Goal: Transaction & Acquisition: Download file/media

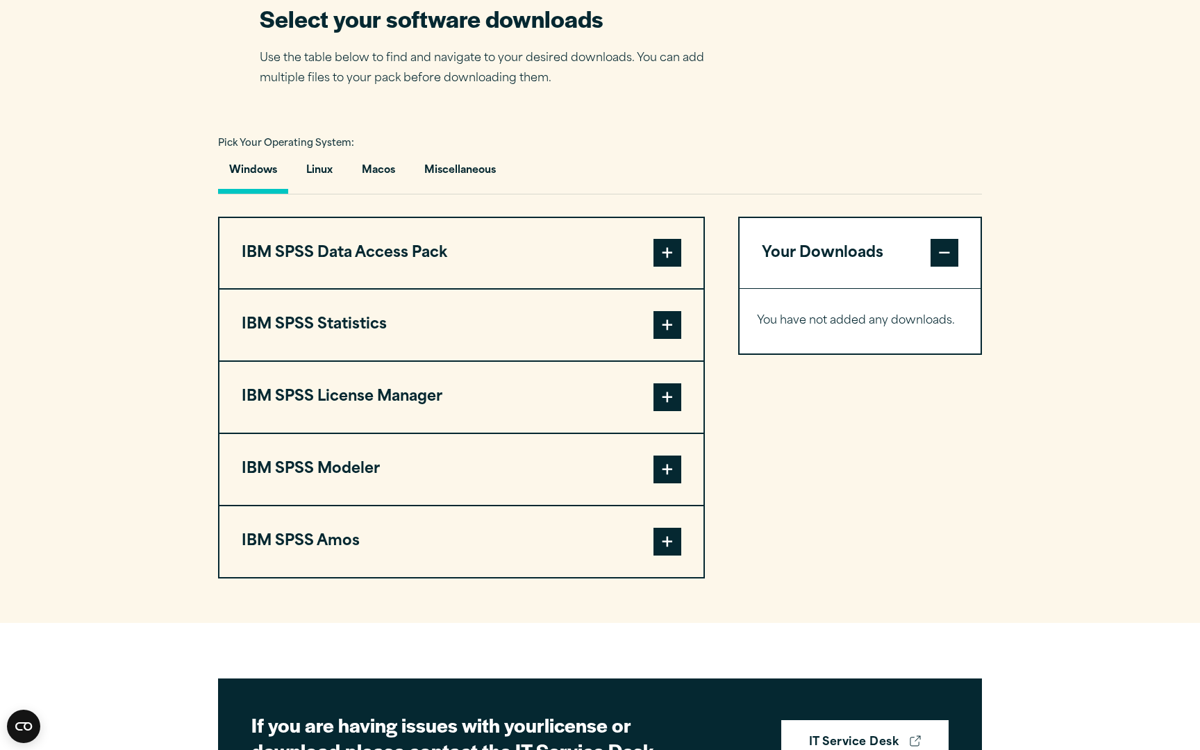
scroll to position [923, 0]
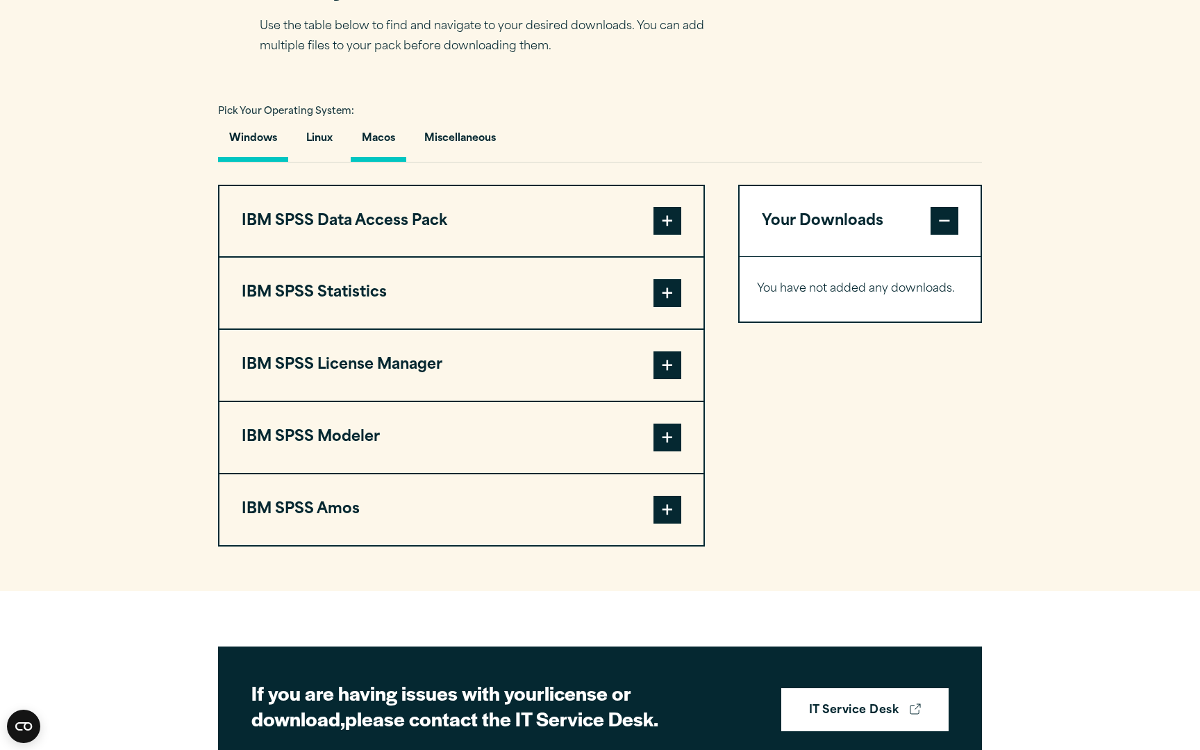
click at [374, 162] on button "Macos" at bounding box center [379, 142] width 56 height 40
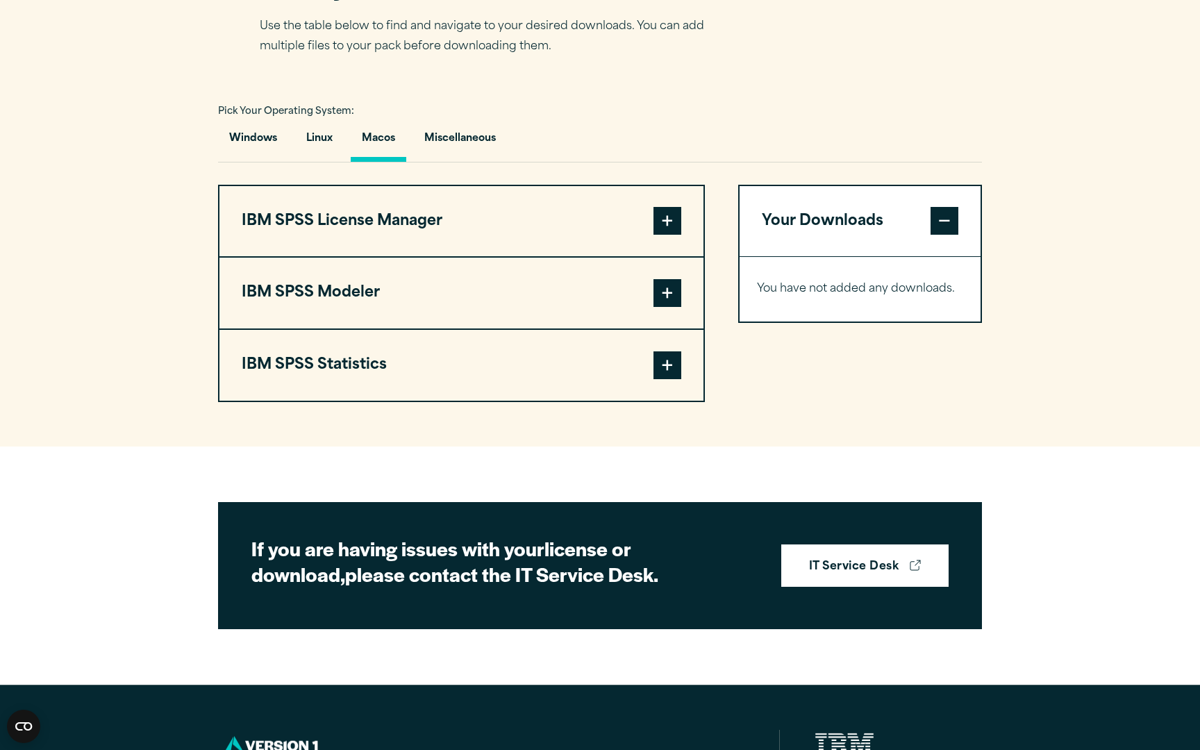
click at [674, 379] on span at bounding box center [667, 365] width 28 height 28
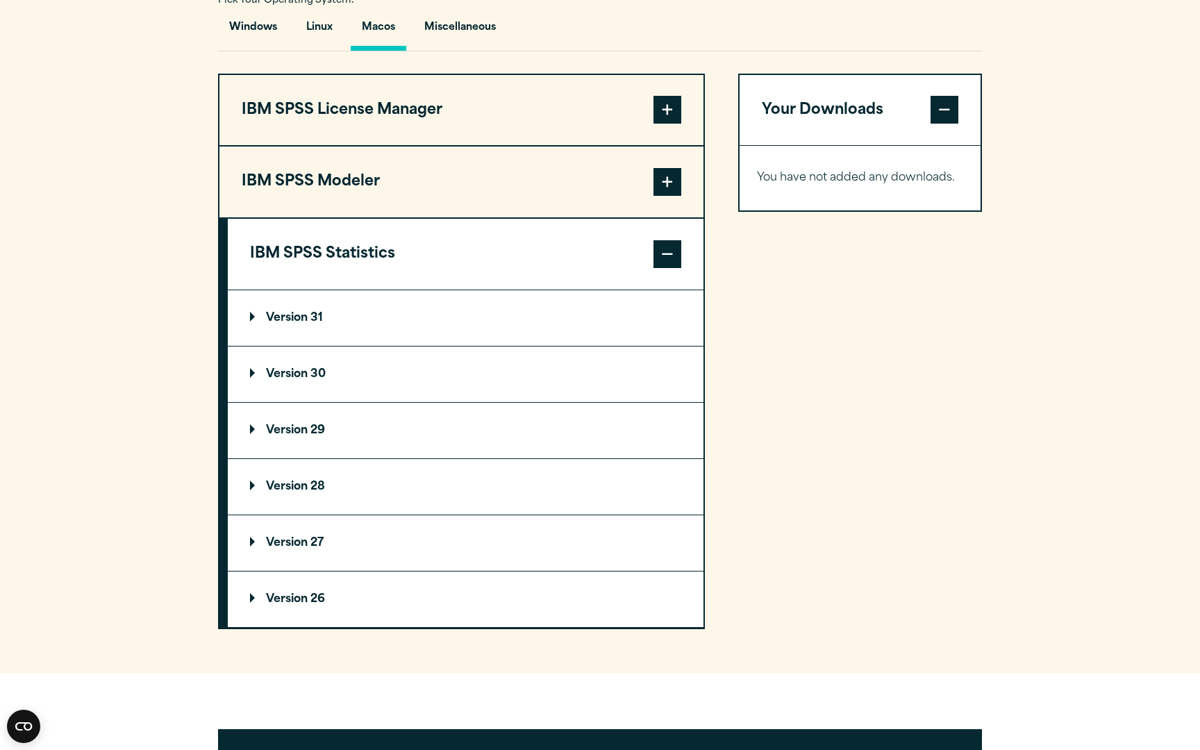
scroll to position [1035, 0]
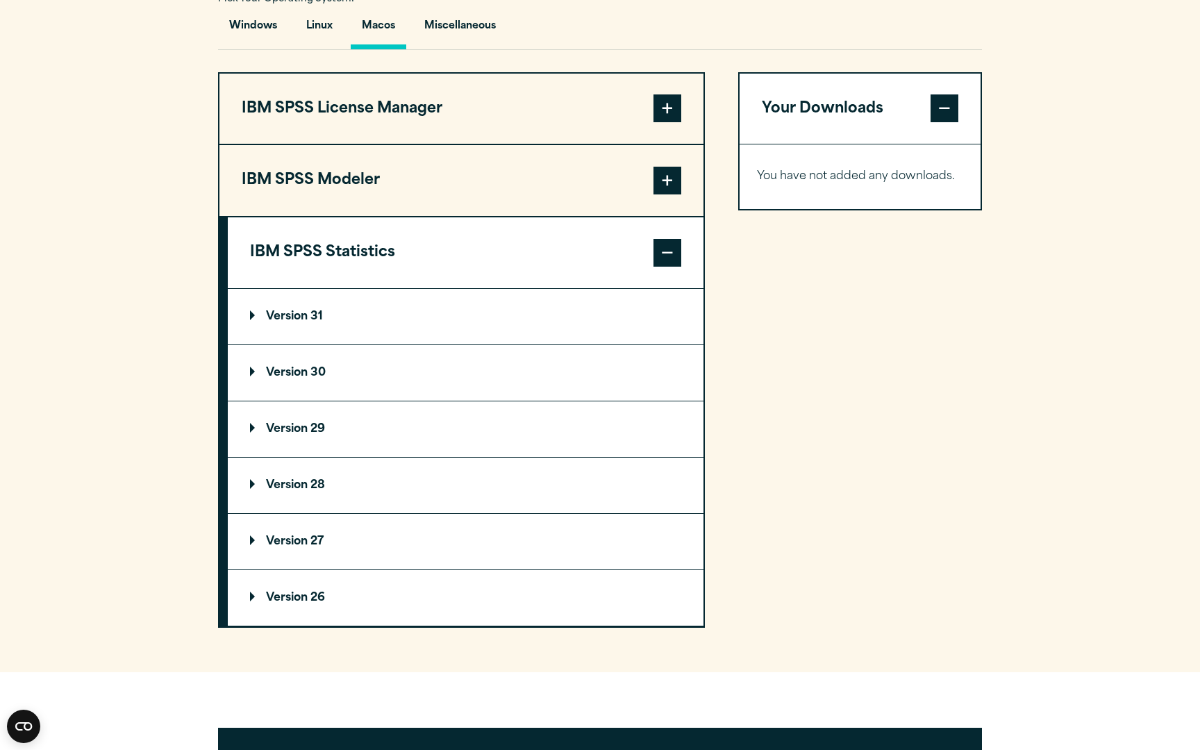
click at [277, 343] on summary "Version 31" at bounding box center [466, 317] width 476 height 56
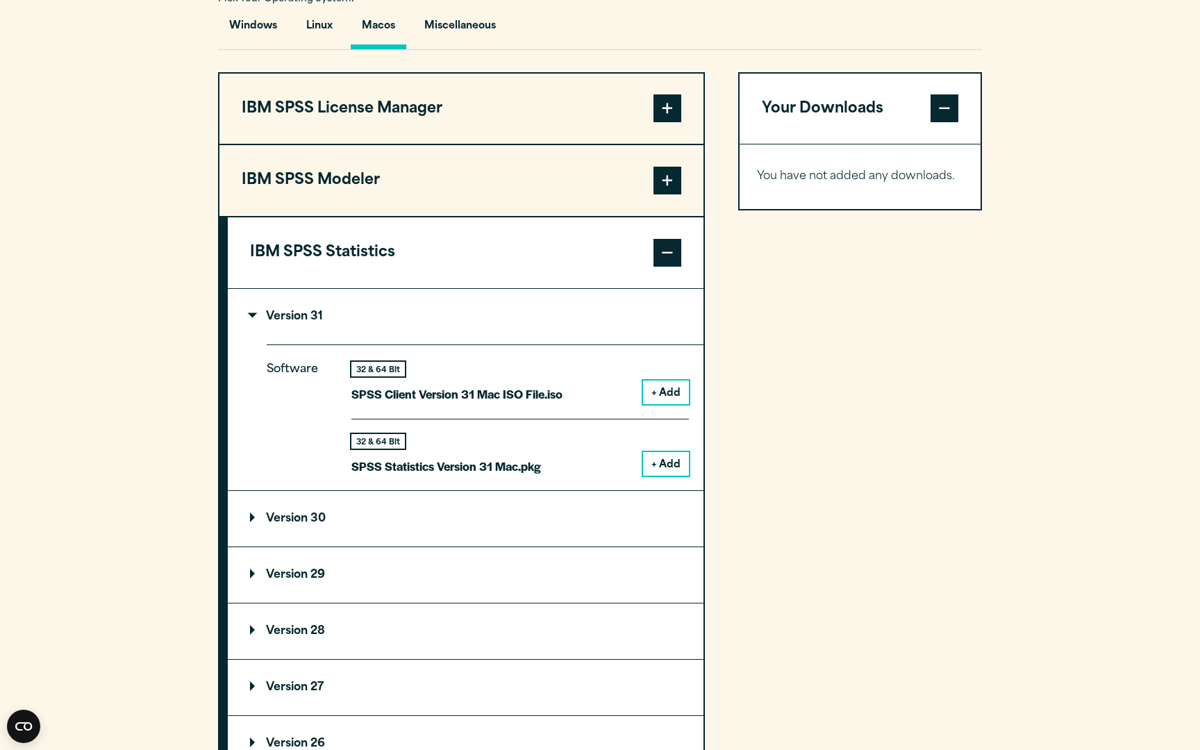
click at [670, 476] on button "+ Add" at bounding box center [666, 464] width 46 height 24
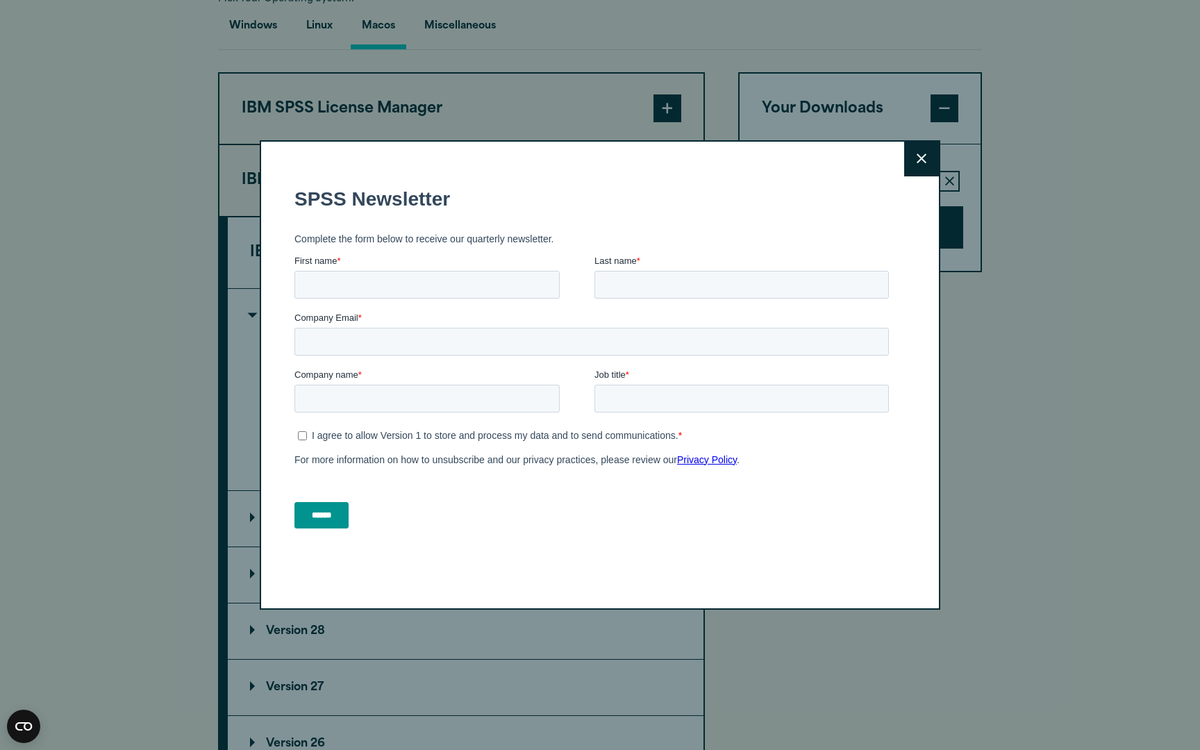
click at [915, 152] on button "Close" at bounding box center [921, 159] width 35 height 35
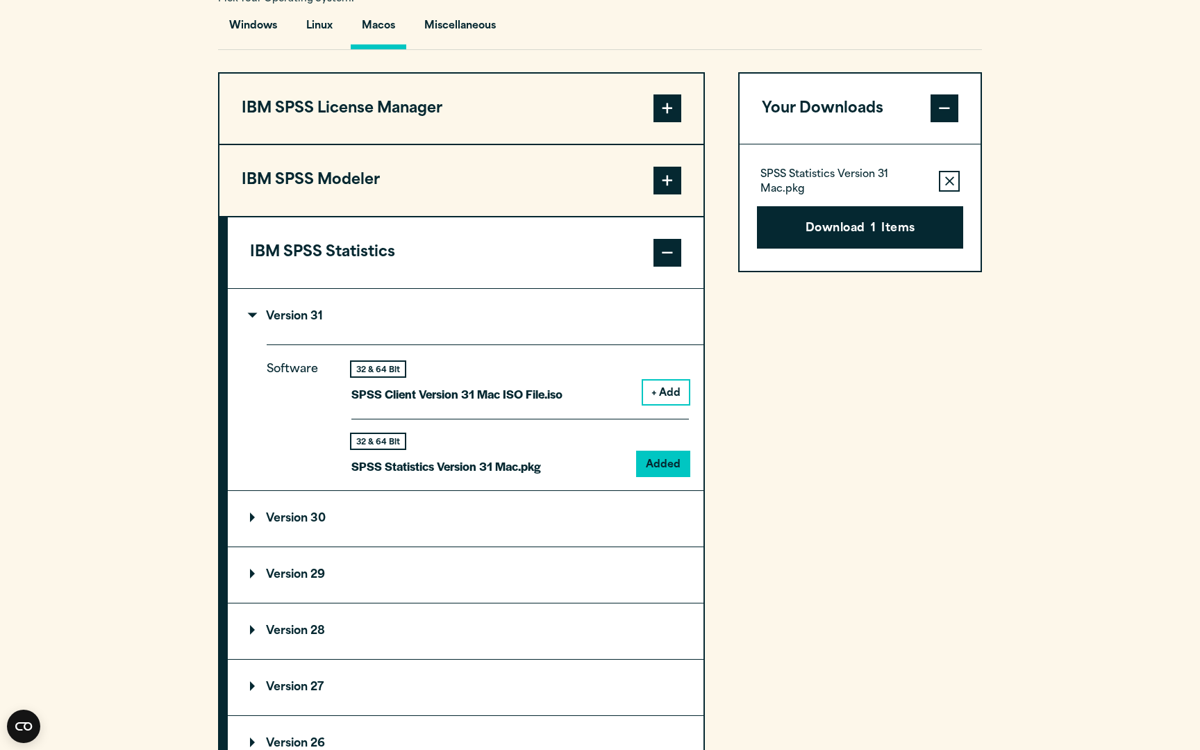
click at [671, 404] on button "+ Add" at bounding box center [666, 393] width 46 height 24
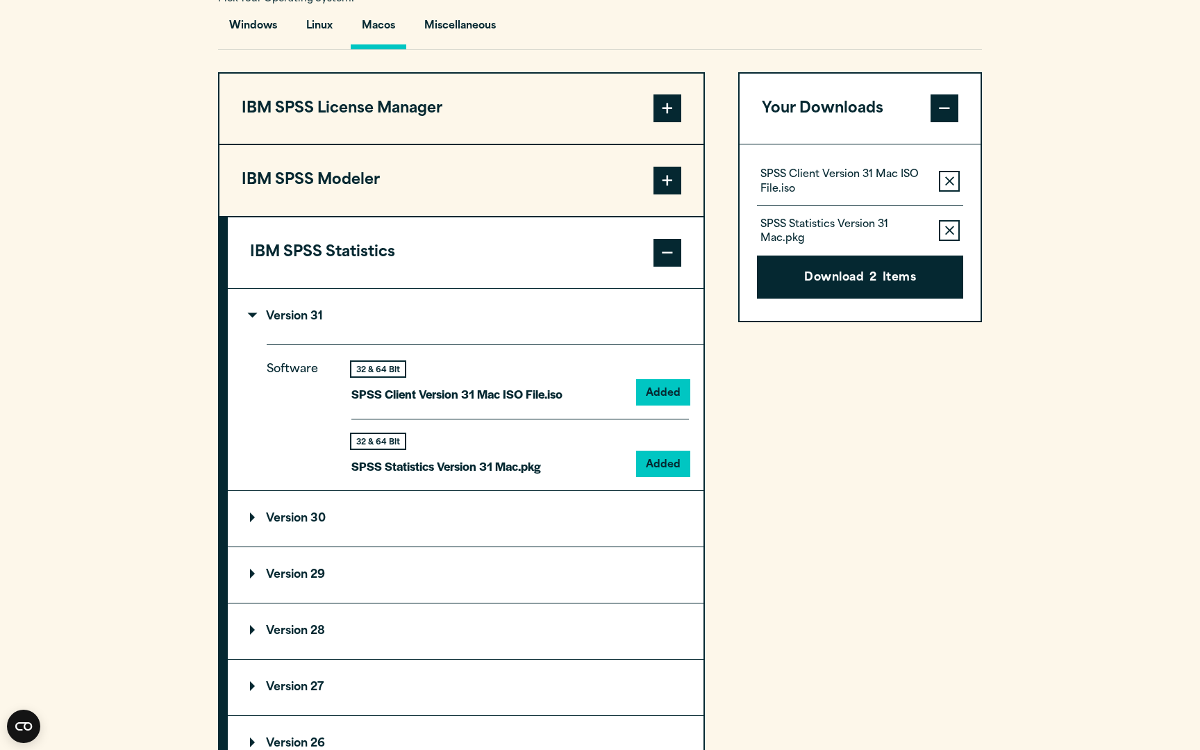
click at [946, 235] on icon "button" at bounding box center [949, 230] width 9 height 9
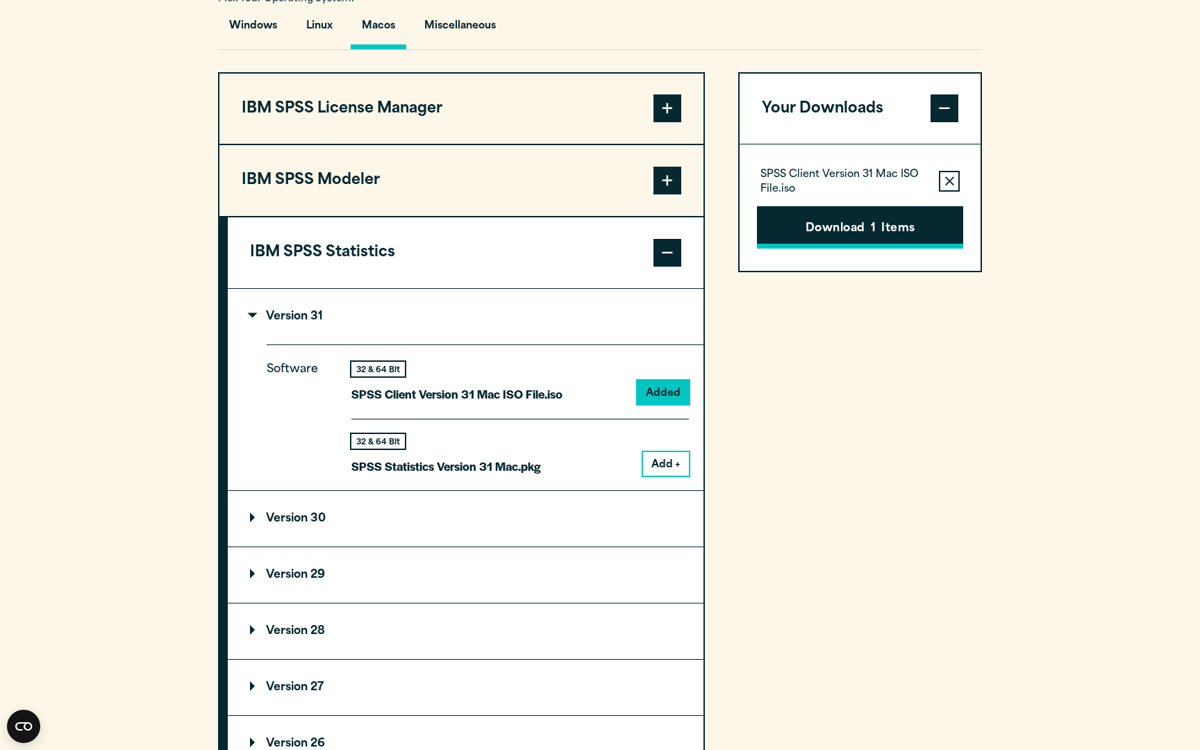
click at [897, 249] on button "Download 1 Items" at bounding box center [860, 227] width 206 height 43
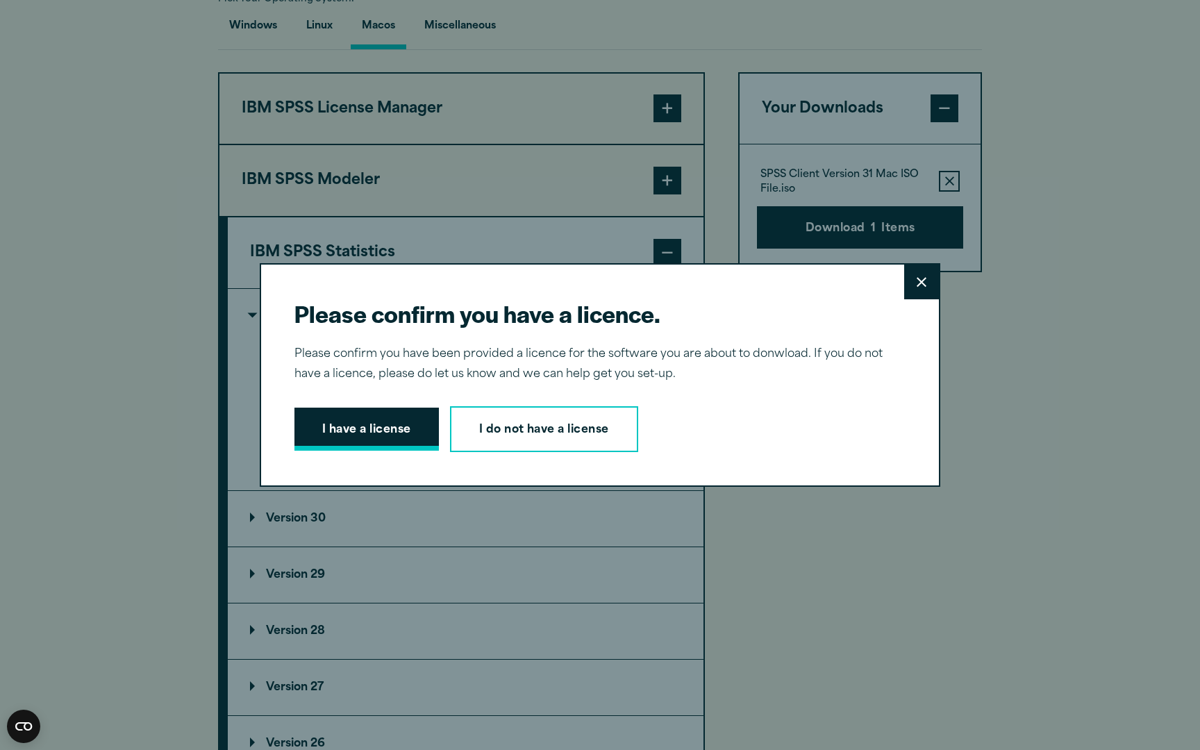
click at [422, 442] on button "I have a license" at bounding box center [366, 429] width 144 height 43
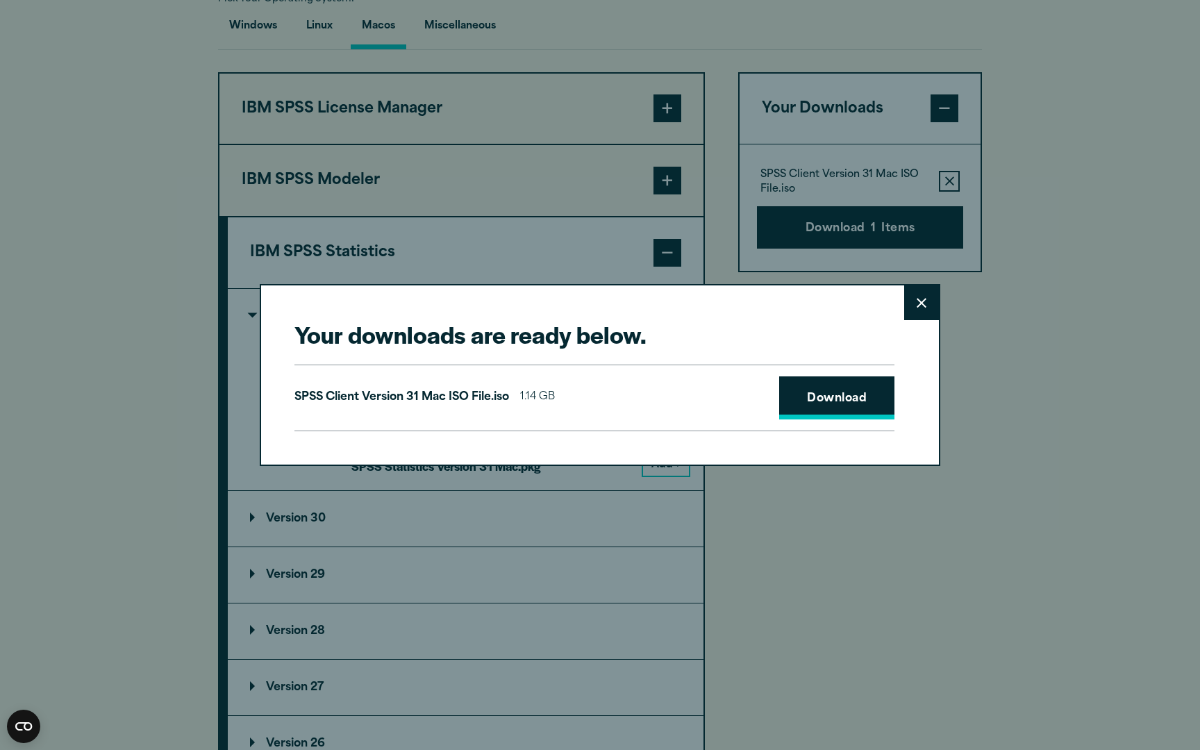
click at [851, 378] on link "Download" at bounding box center [836, 397] width 115 height 43
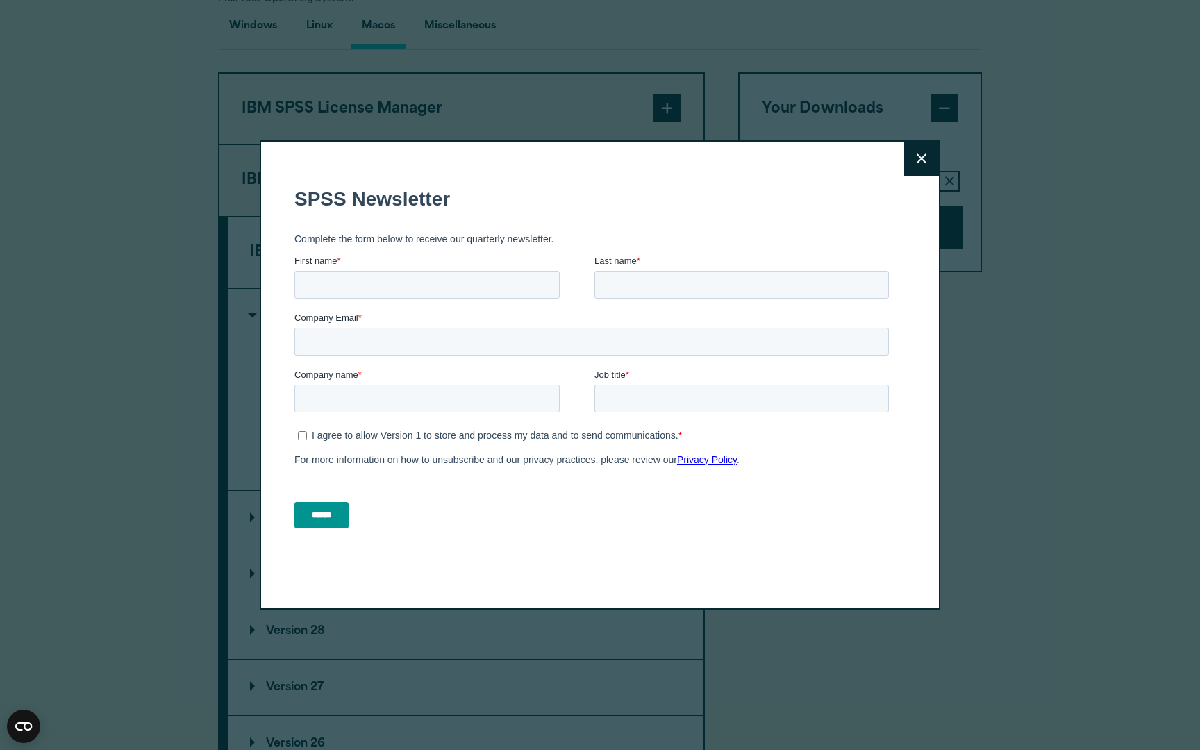
click at [918, 158] on icon at bounding box center [922, 158] width 10 height 10
